Goal: Information Seeking & Learning: Learn about a topic

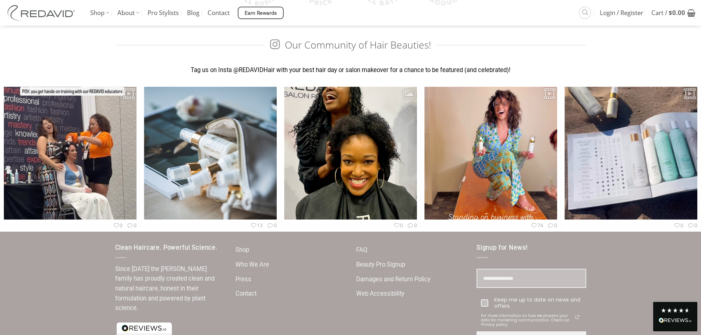
scroll to position [2188, 0]
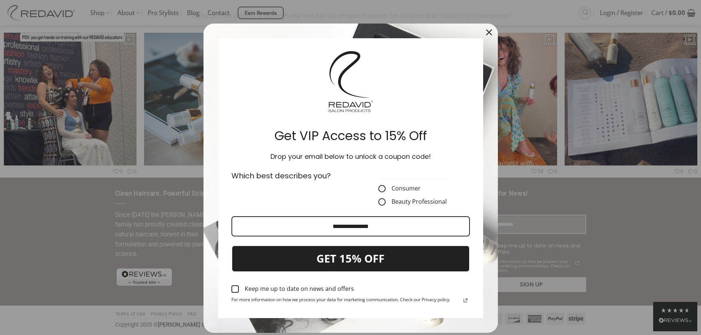
click at [486, 33] on icon "close icon" at bounding box center [489, 32] width 6 height 6
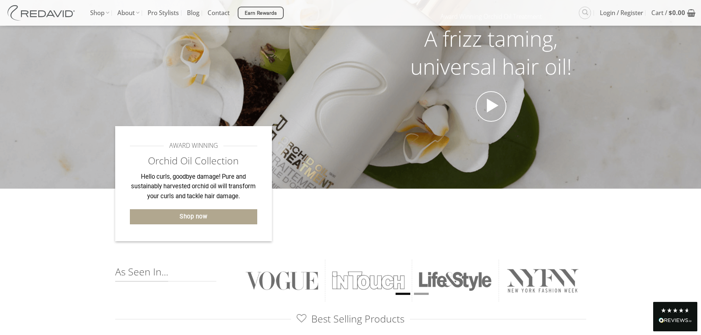
scroll to position [0, 0]
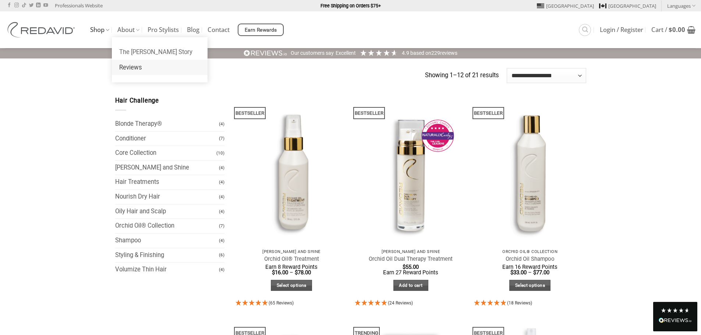
click at [138, 70] on link "Reviews" at bounding box center [160, 67] width 96 height 15
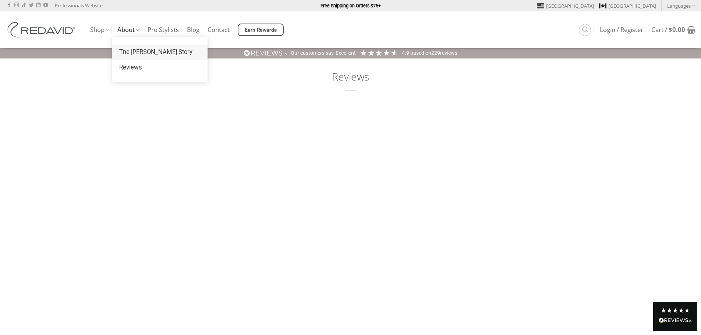
click at [132, 48] on link "The [PERSON_NAME] Story" at bounding box center [160, 52] width 96 height 15
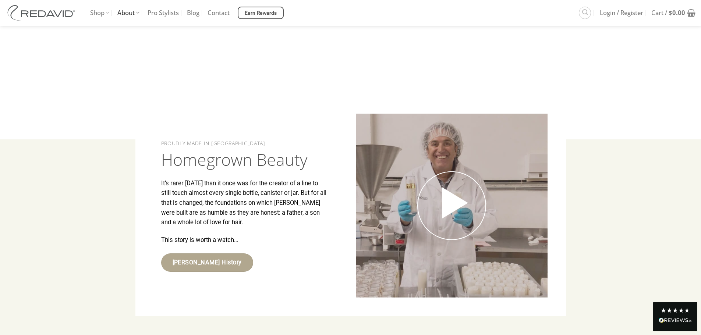
scroll to position [1177, 0]
